Goal: Navigation & Orientation: Find specific page/section

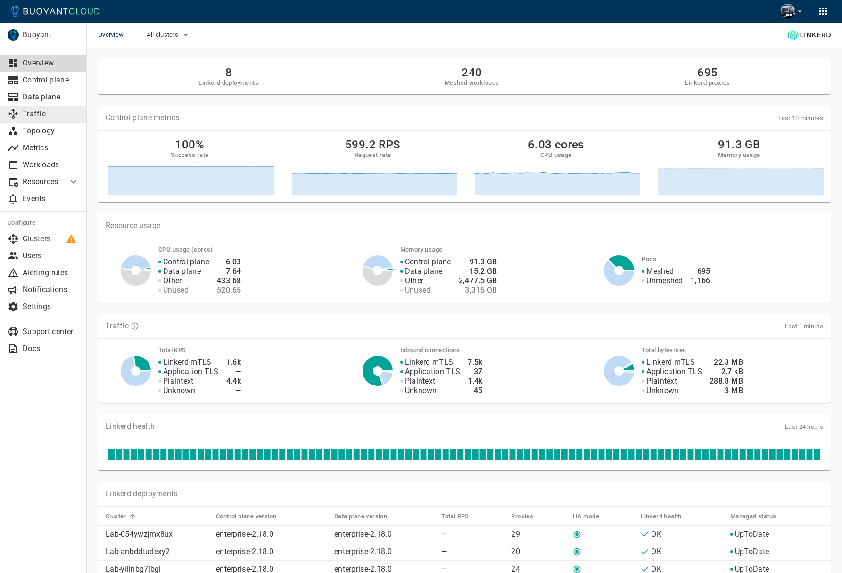
click at [55, 112] on p "Traffic" at bounding box center [51, 113] width 57 height 9
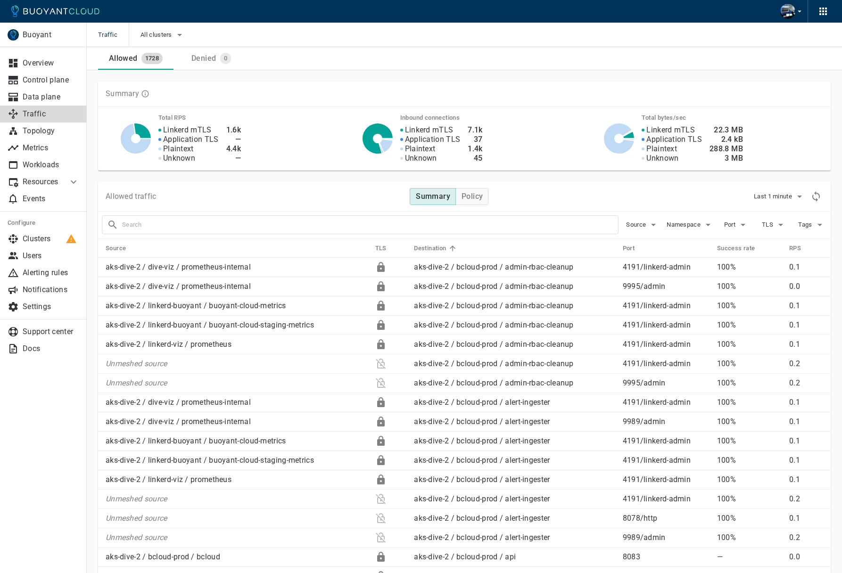
click at [732, 226] on span "Port" at bounding box center [730, 225] width 13 height 8
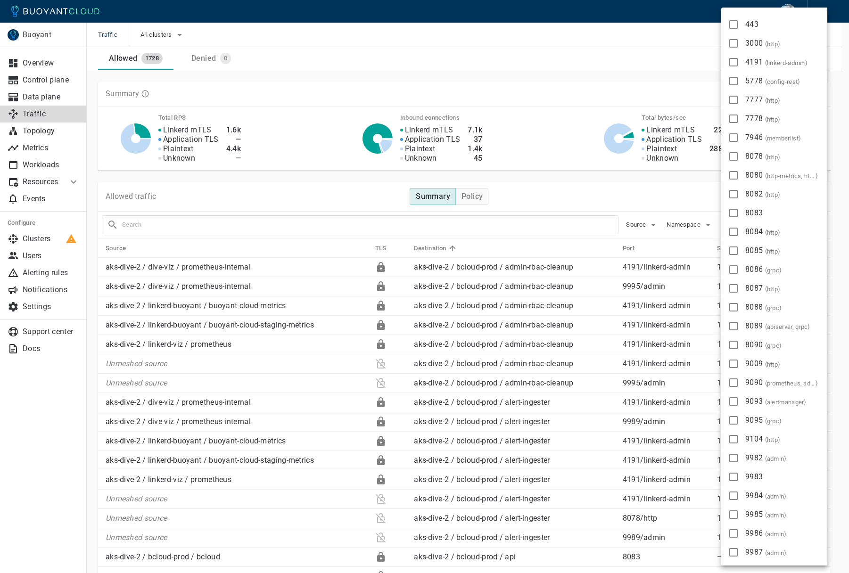
click at [551, 116] on div at bounding box center [424, 286] width 849 height 573
